Goal: Navigation & Orientation: Find specific page/section

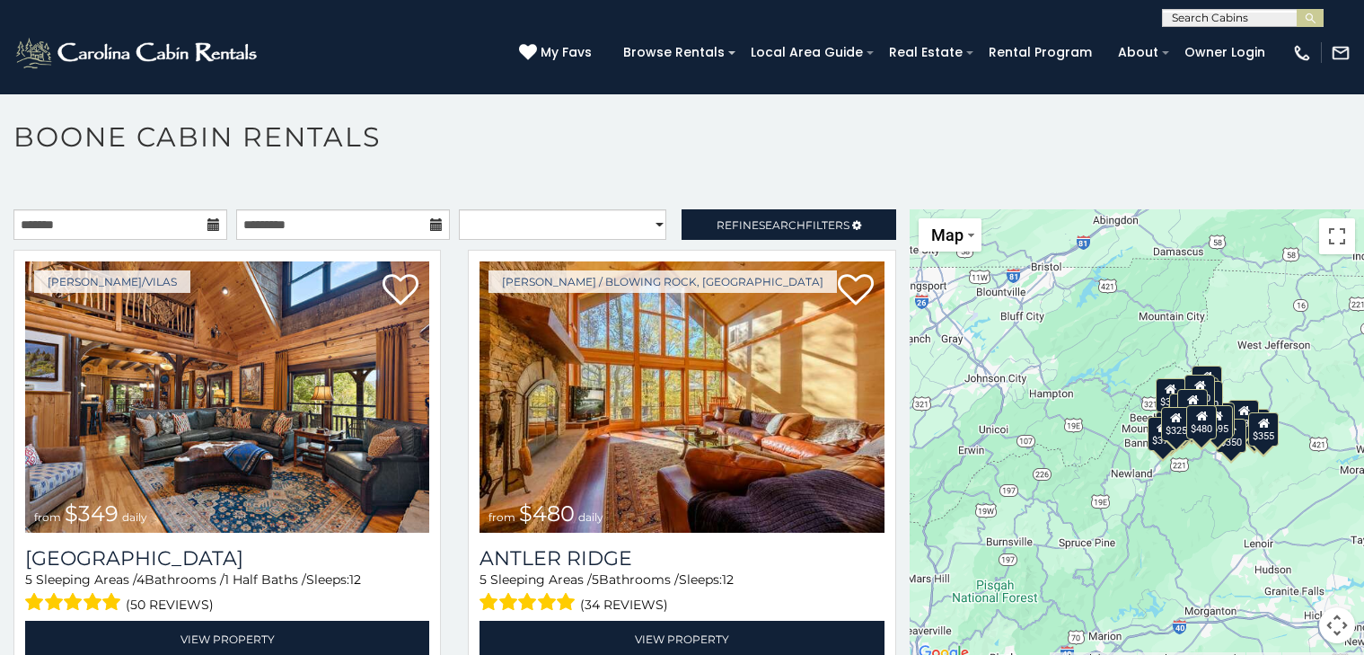
scroll to position [10, 0]
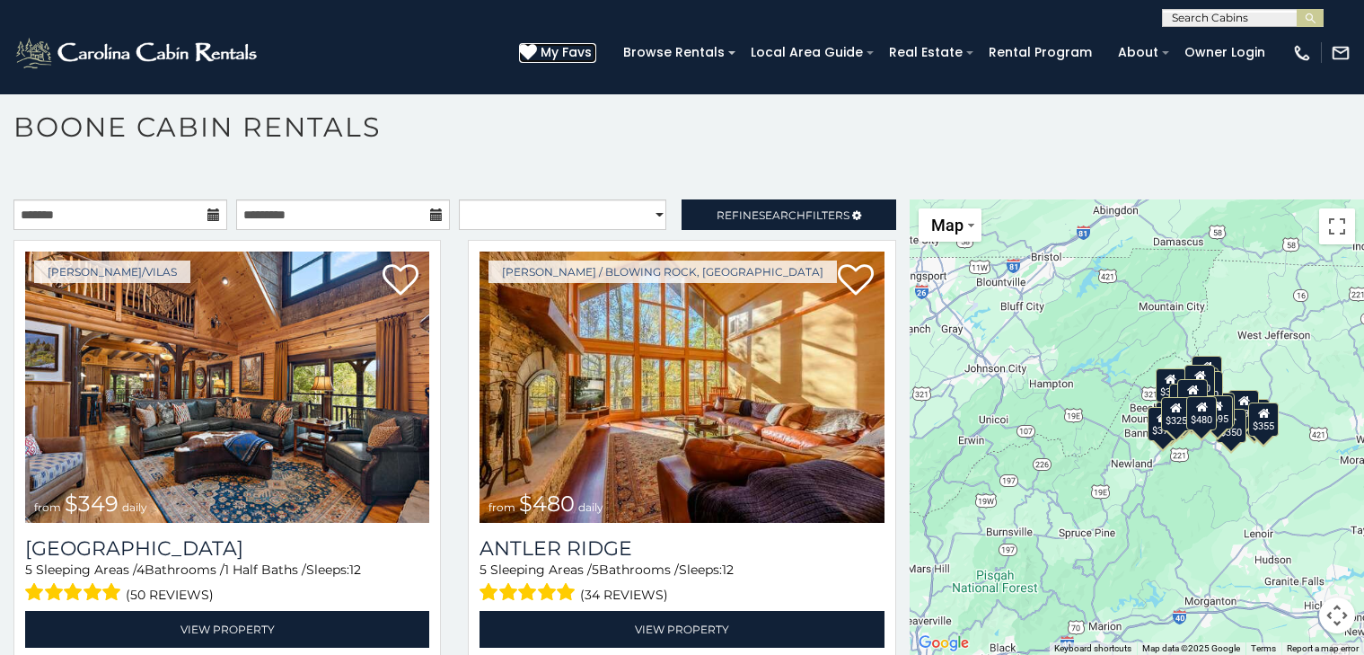
click at [543, 47] on span "My Favs" at bounding box center [566, 52] width 51 height 19
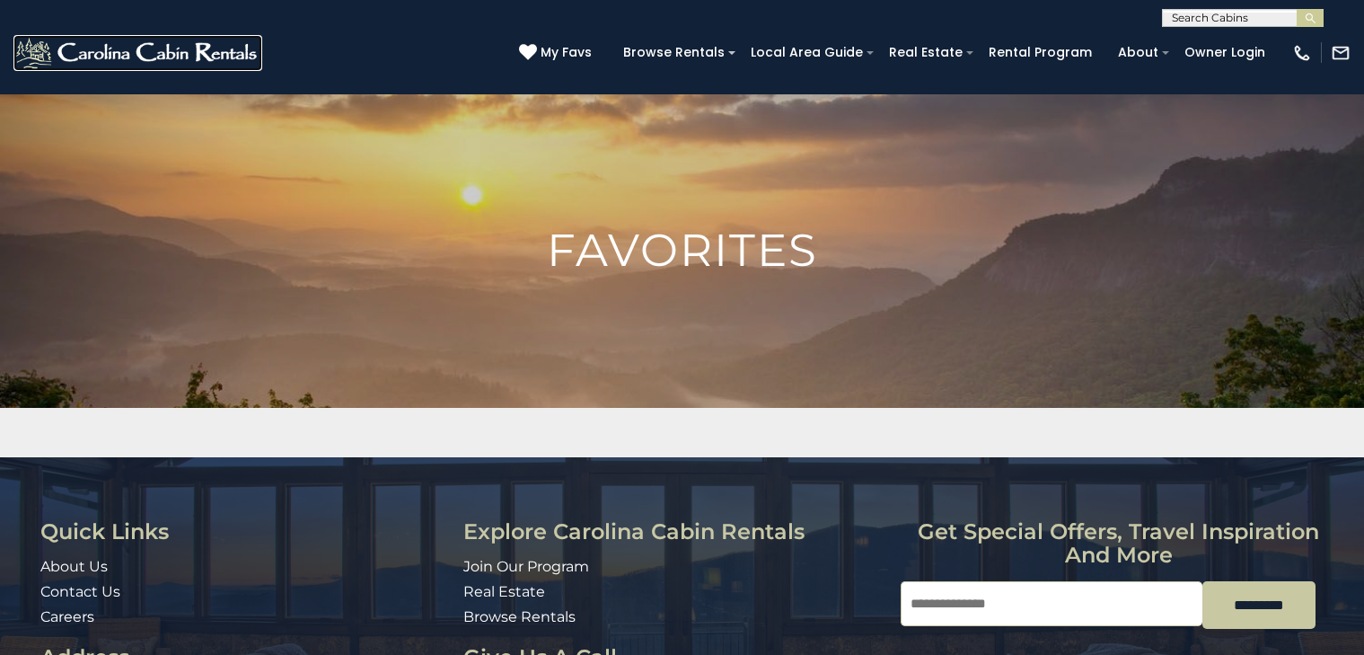
click at [83, 46] on img at bounding box center [137, 53] width 249 height 36
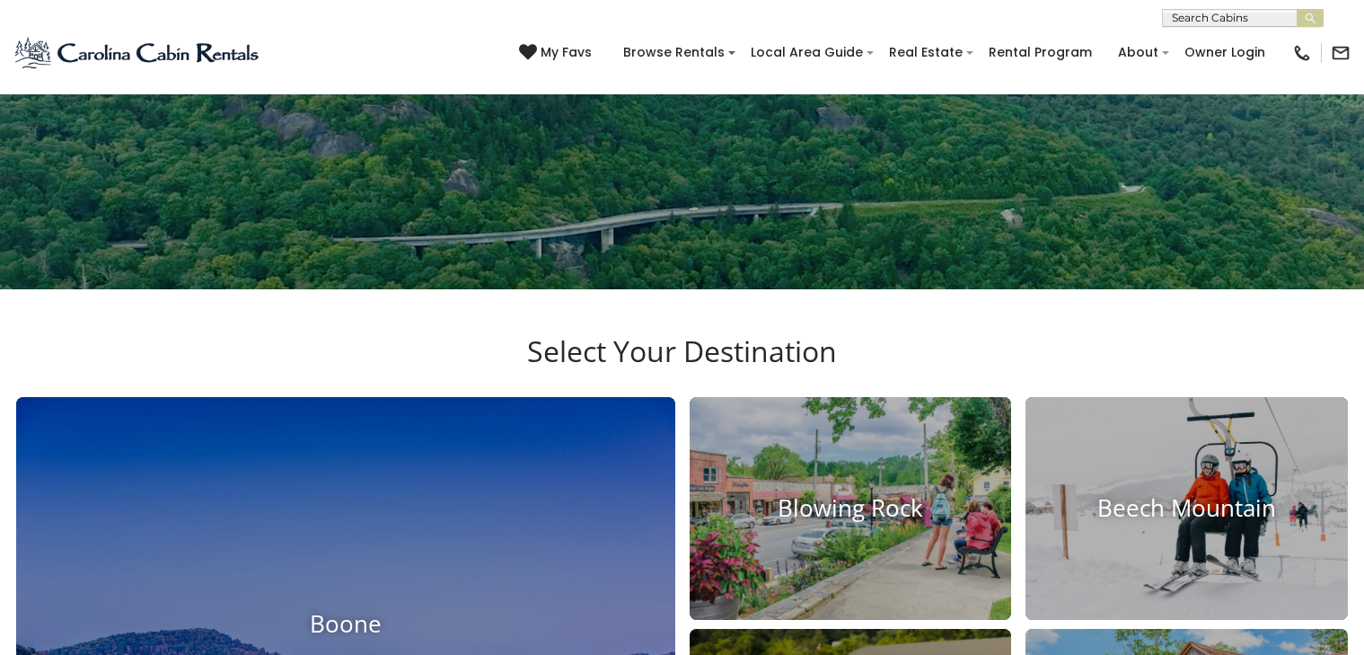
scroll to position [373, 0]
